Goal: Task Accomplishment & Management: Use online tool/utility

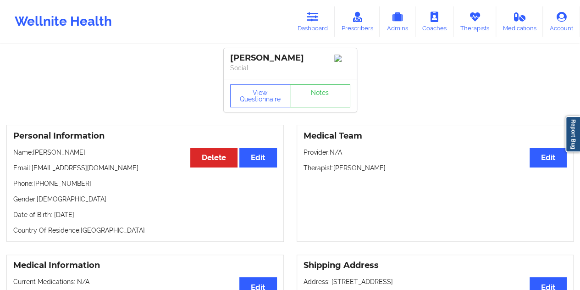
click at [316, 18] on icon at bounding box center [313, 17] width 12 height 10
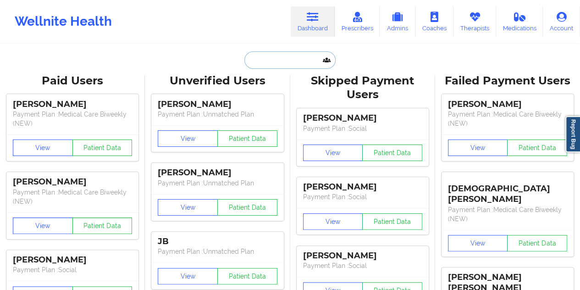
click at [290, 60] on input "text" at bounding box center [289, 59] width 91 height 17
paste input "[EMAIL_ADDRESS][DOMAIN_NAME]"
type input "[EMAIL_ADDRESS][DOMAIN_NAME]"
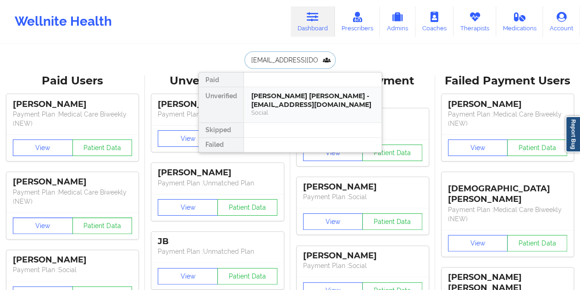
click at [283, 99] on div "[PERSON_NAME] [PERSON_NAME] - [EMAIL_ADDRESS][DOMAIN_NAME]" at bounding box center [312, 100] width 123 height 17
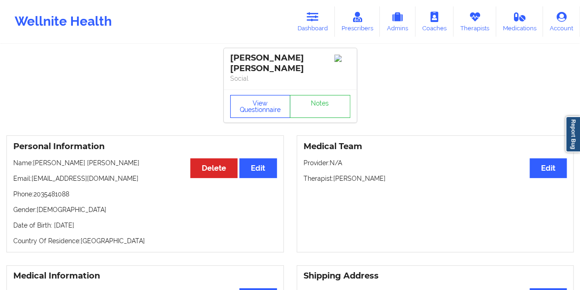
click at [266, 95] on button "View Questionnaire" at bounding box center [260, 106] width 61 height 23
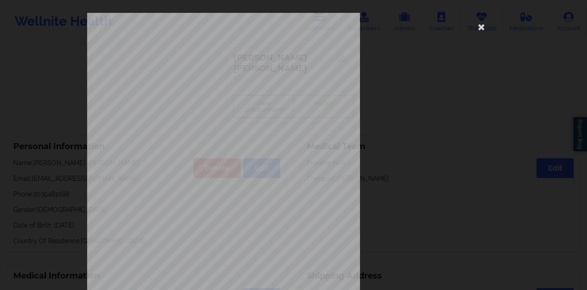
scroll to position [148, 0]
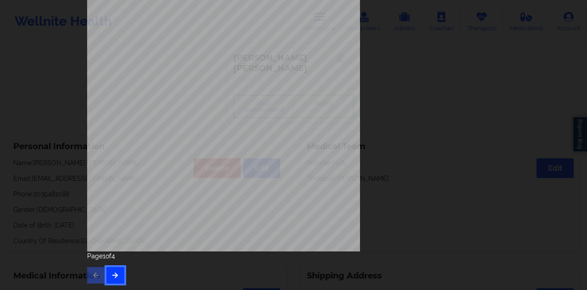
click at [117, 275] on button "button" at bounding box center [115, 275] width 18 height 17
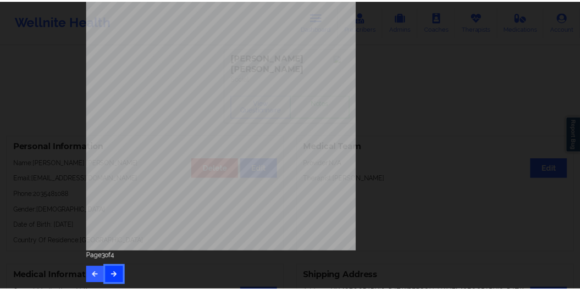
scroll to position [0, 0]
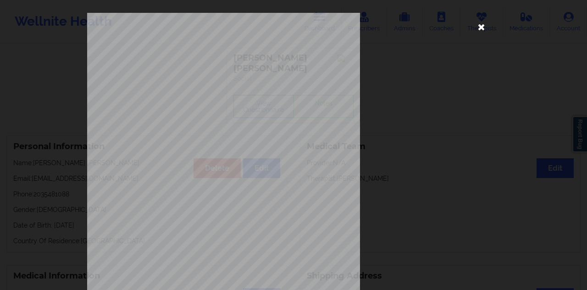
click at [477, 28] on icon at bounding box center [481, 26] width 15 height 15
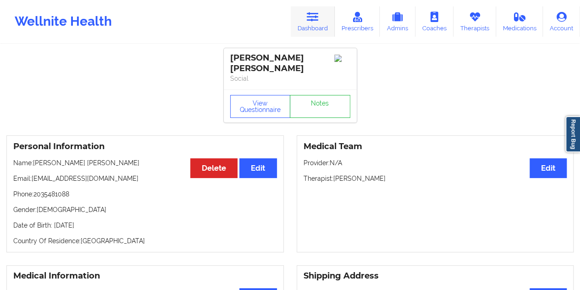
click at [313, 12] on icon at bounding box center [313, 17] width 12 height 10
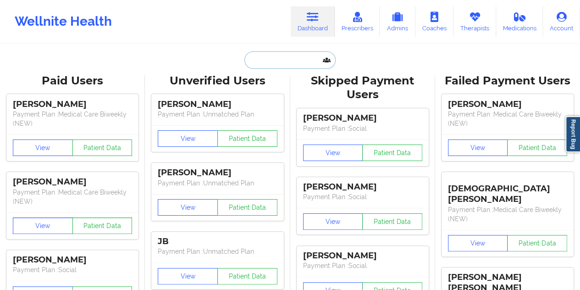
click at [275, 60] on input "text" at bounding box center [289, 59] width 91 height 17
paste input "[EMAIL_ADDRESS][DOMAIN_NAME]"
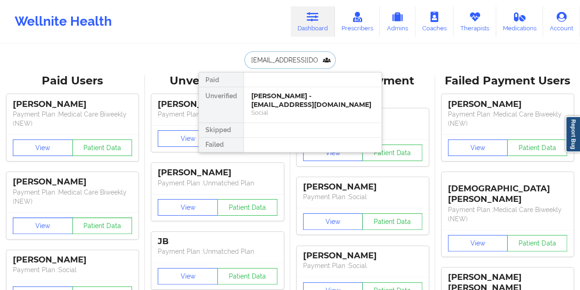
click at [277, 59] on input "[EMAIL_ADDRESS][DOMAIN_NAME]" at bounding box center [289, 59] width 91 height 17
paste input "[EMAIL_ADDRESS]"
click at [275, 57] on input "[EMAIL_ADDRESS][DOMAIN_NAME]" at bounding box center [289, 59] width 91 height 17
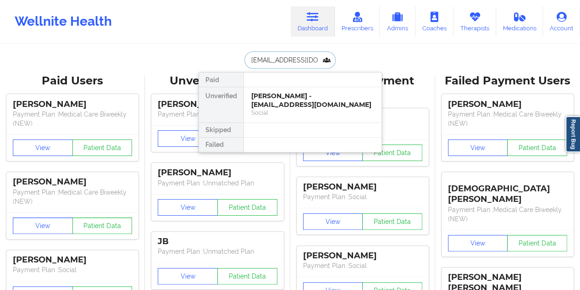
click at [275, 57] on input "[EMAIL_ADDRESS][DOMAIN_NAME]" at bounding box center [289, 59] width 91 height 17
paste input "norawilliams1110"
click at [288, 59] on input "[EMAIL_ADDRESS][DOMAIN_NAME]" at bounding box center [289, 59] width 91 height 17
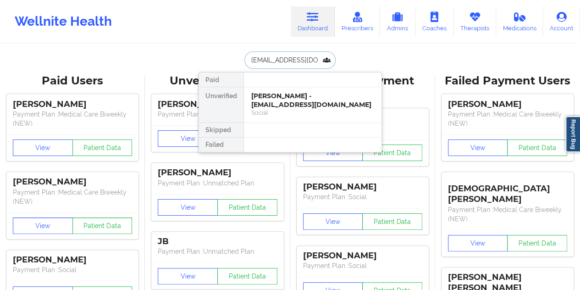
click at [288, 59] on input "[EMAIL_ADDRESS][DOMAIN_NAME]" at bounding box center [289, 59] width 91 height 17
paste input "sljohnson114"
click at [287, 61] on input "[EMAIL_ADDRESS][DOMAIN_NAME]" at bounding box center [289, 59] width 91 height 17
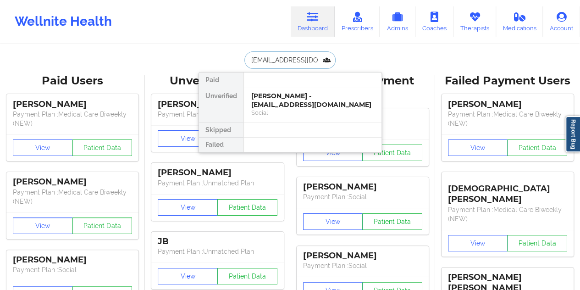
click at [287, 61] on input "[EMAIL_ADDRESS][DOMAIN_NAME]" at bounding box center [289, 59] width 91 height 17
paste input "ppeterson07"
type input "[EMAIL_ADDRESS][DOMAIN_NAME]"
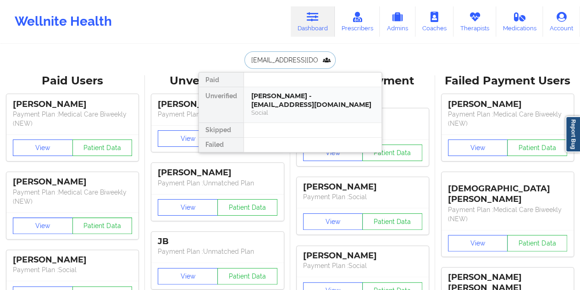
click at [265, 94] on div "[PERSON_NAME] - [EMAIL_ADDRESS][DOMAIN_NAME]" at bounding box center [312, 100] width 123 height 17
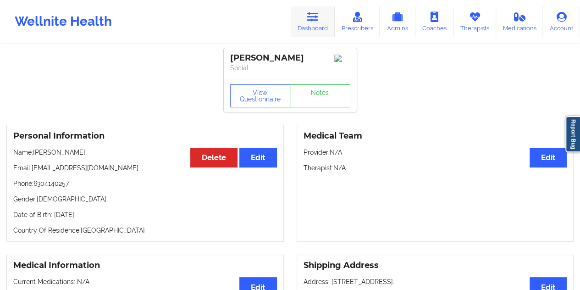
click at [315, 17] on icon at bounding box center [313, 17] width 12 height 10
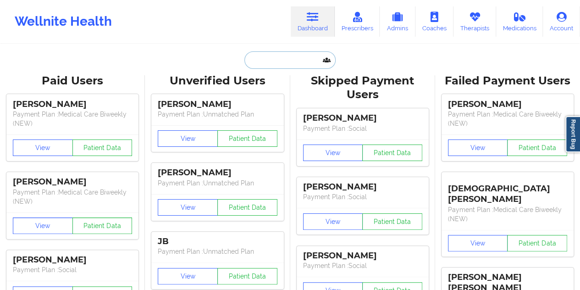
click at [295, 61] on input "text" at bounding box center [289, 59] width 91 height 17
paste input "[EMAIL_ADDRESS][DOMAIN_NAME]"
type input "[EMAIL_ADDRESS][DOMAIN_NAME]"
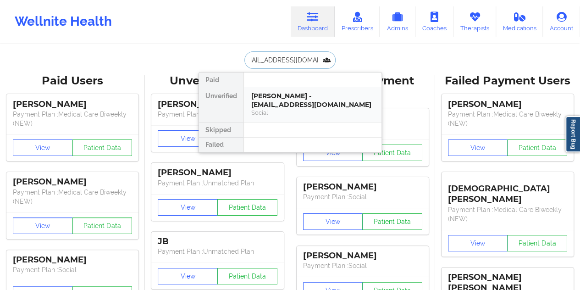
click at [298, 95] on div "[PERSON_NAME] - [EMAIL_ADDRESS][DOMAIN_NAME]" at bounding box center [312, 100] width 123 height 17
